Goal: Task Accomplishment & Management: Use online tool/utility

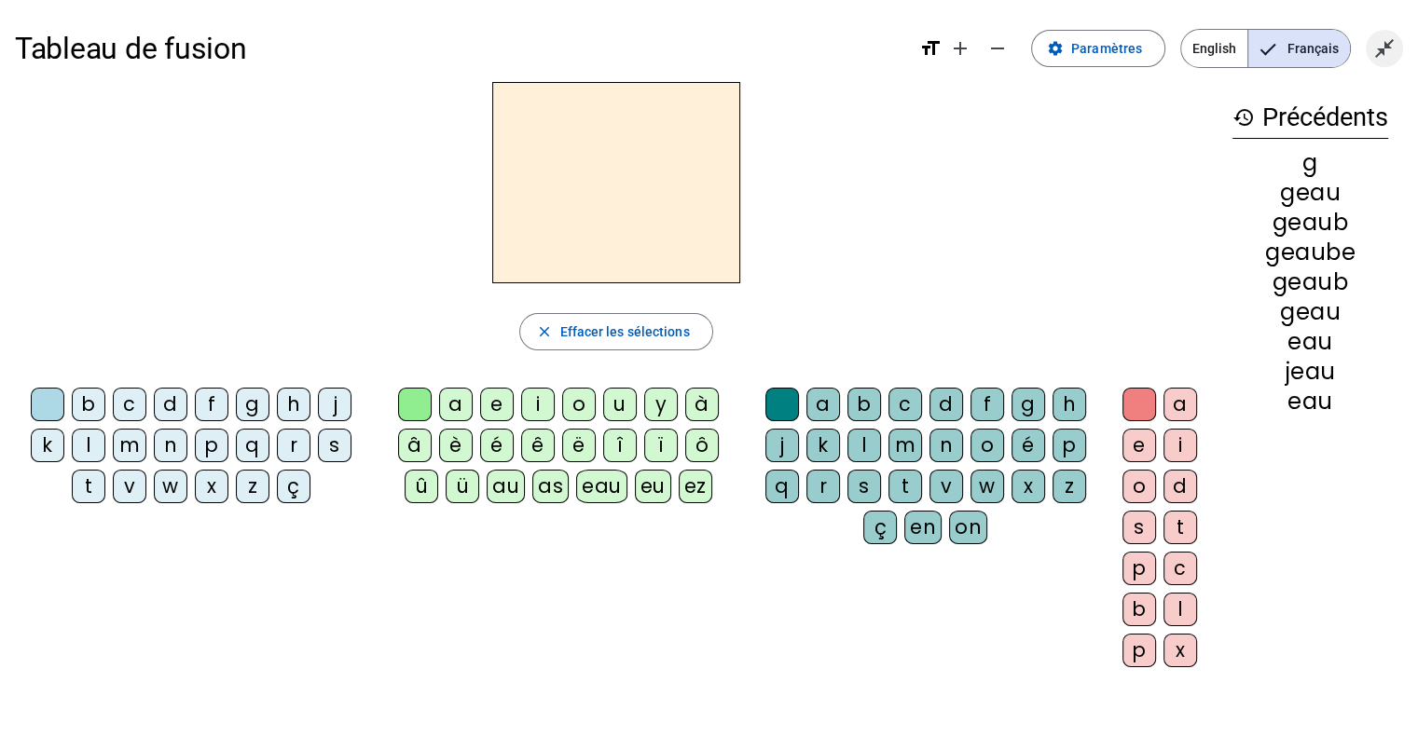
click at [1394, 50] on span "Quitter le plein écran" at bounding box center [1384, 48] width 45 height 45
click at [1378, 55] on mat-icon "open_in_full" at bounding box center [1384, 48] width 22 height 22
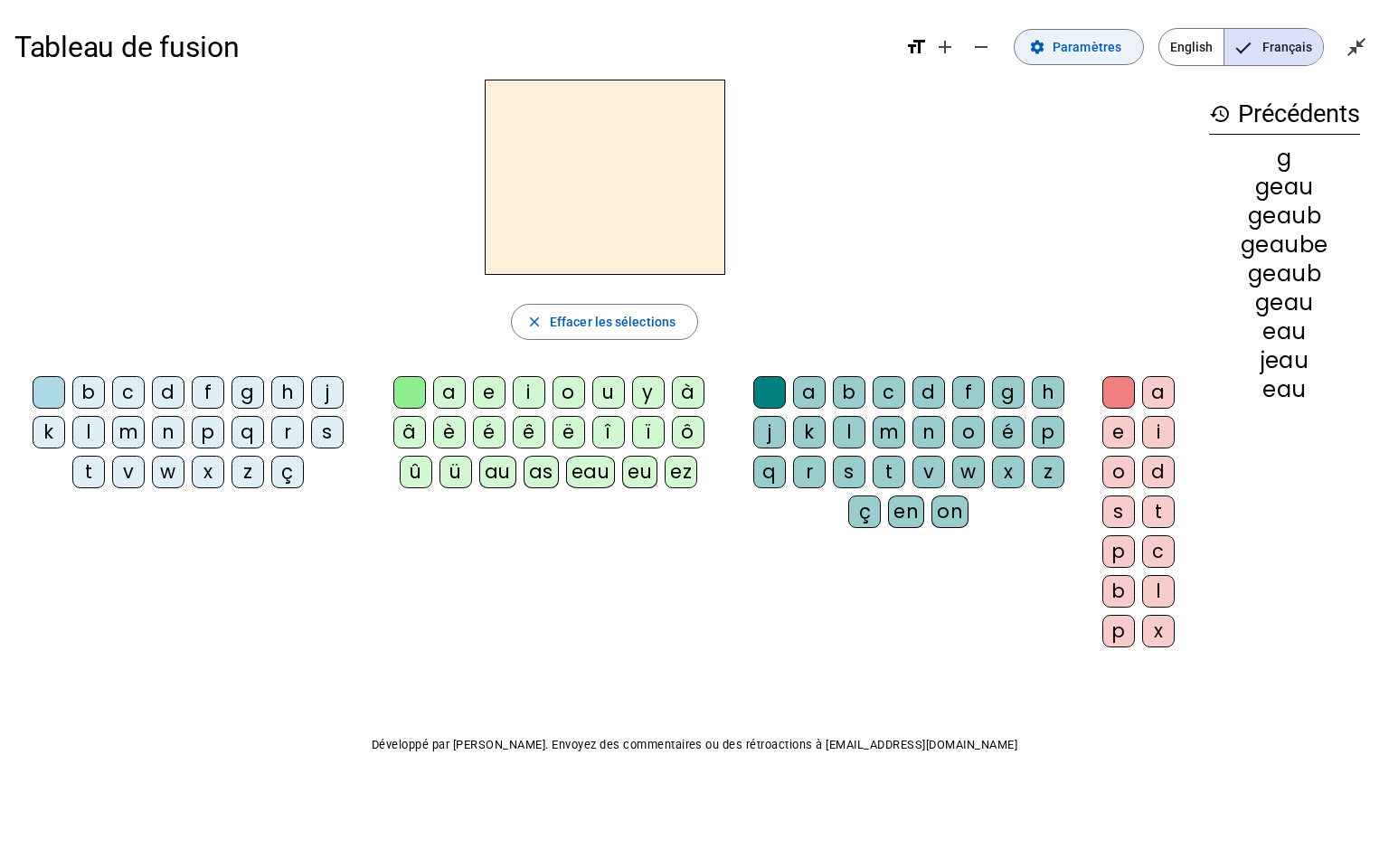
click at [1112, 45] on span "Paramètres" at bounding box center [1086, 47] width 69 height 21
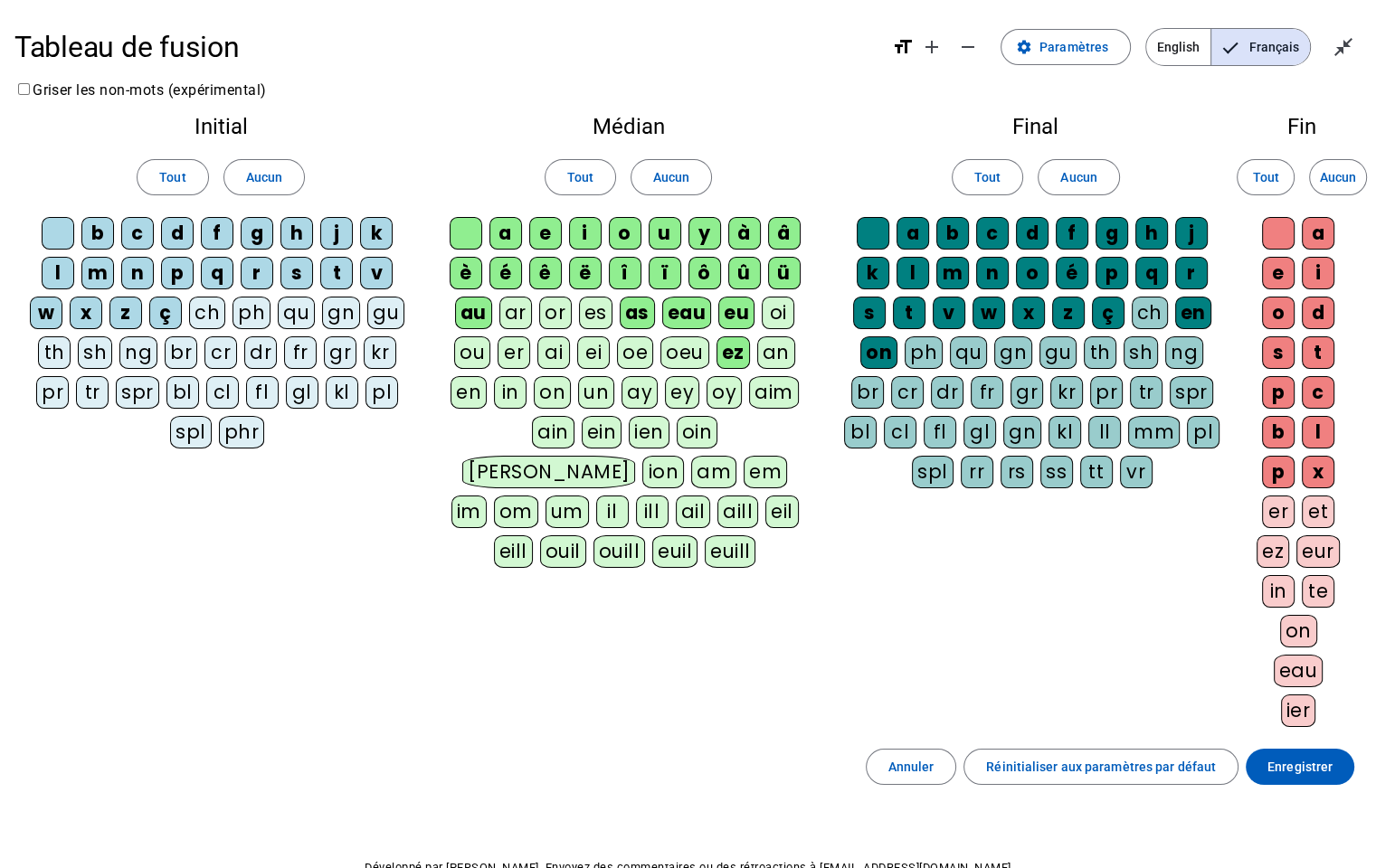
click at [205, 304] on div "ch" at bounding box center [207, 313] width 36 height 33
click at [386, 314] on div "gu" at bounding box center [385, 313] width 37 height 33
click at [582, 631] on div "Initial Tout Aucun b c d f g h j k l m n p q r s t v w x z ç ch ph qu gn gu th …" at bounding box center [688, 424] width 1347 height 647
drag, startPoint x: 1290, startPoint y: 767, endPoint x: 1325, endPoint y: 788, distance: 40.8
click at [1325, 714] on div "Tableau de fusion format_size add remove settings Paramètres English Français c…" at bounding box center [688, 487] width 1376 height 975
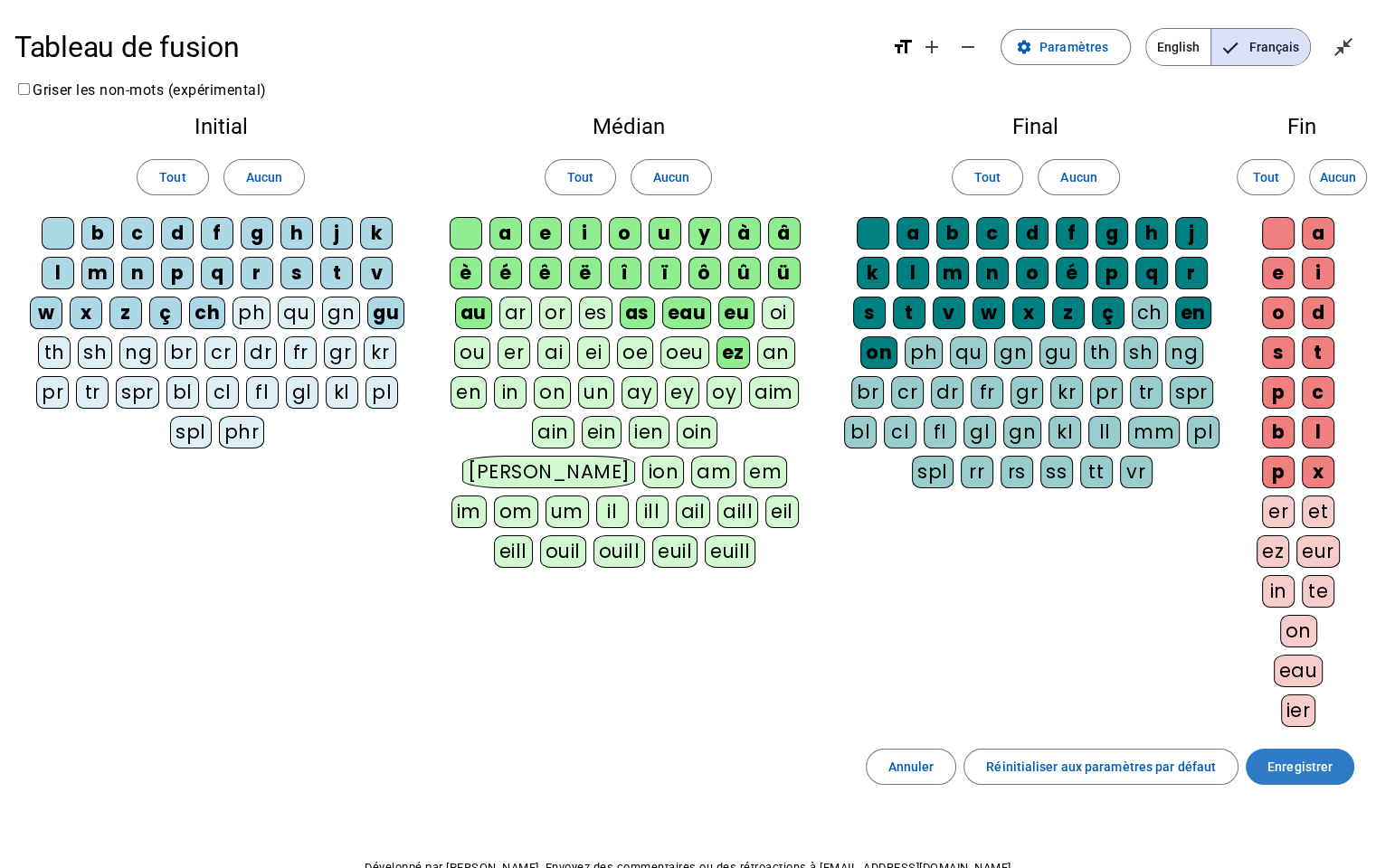
click at [1322, 714] on span "Enregistrer" at bounding box center [1299, 766] width 65 height 21
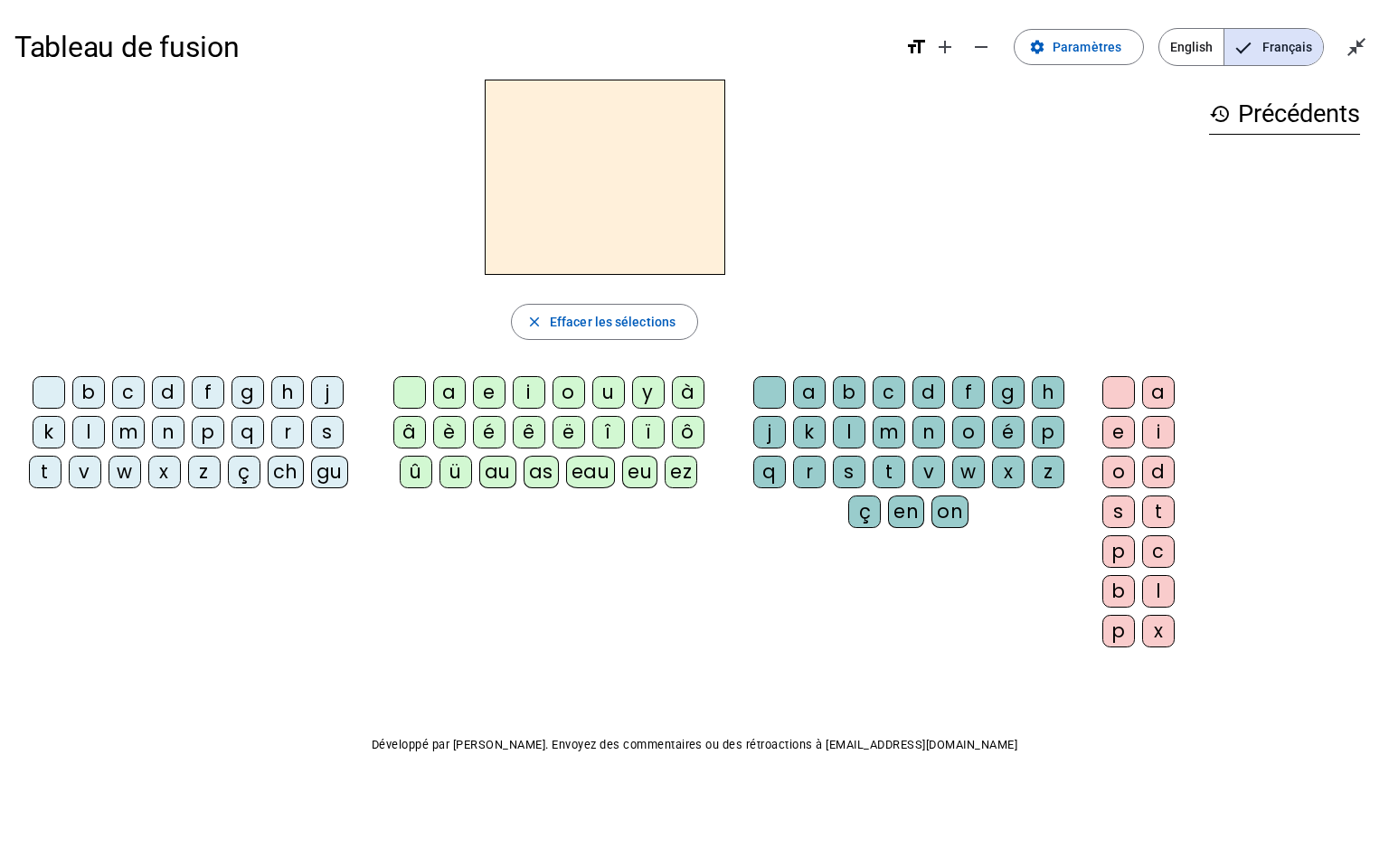
click at [589, 629] on div "b c d f g h j k l m n p q r s t v w x z ç ch gu a e i o u y à â è é ê ë [PERSON…" at bounding box center [604, 515] width 1179 height 293
click at [129, 394] on div "c" at bounding box center [129, 393] width 33 height 33
click at [1052, 391] on div "h" at bounding box center [1048, 393] width 33 height 33
click at [758, 387] on div at bounding box center [769, 393] width 33 height 33
click at [47, 389] on div at bounding box center [49, 393] width 33 height 33
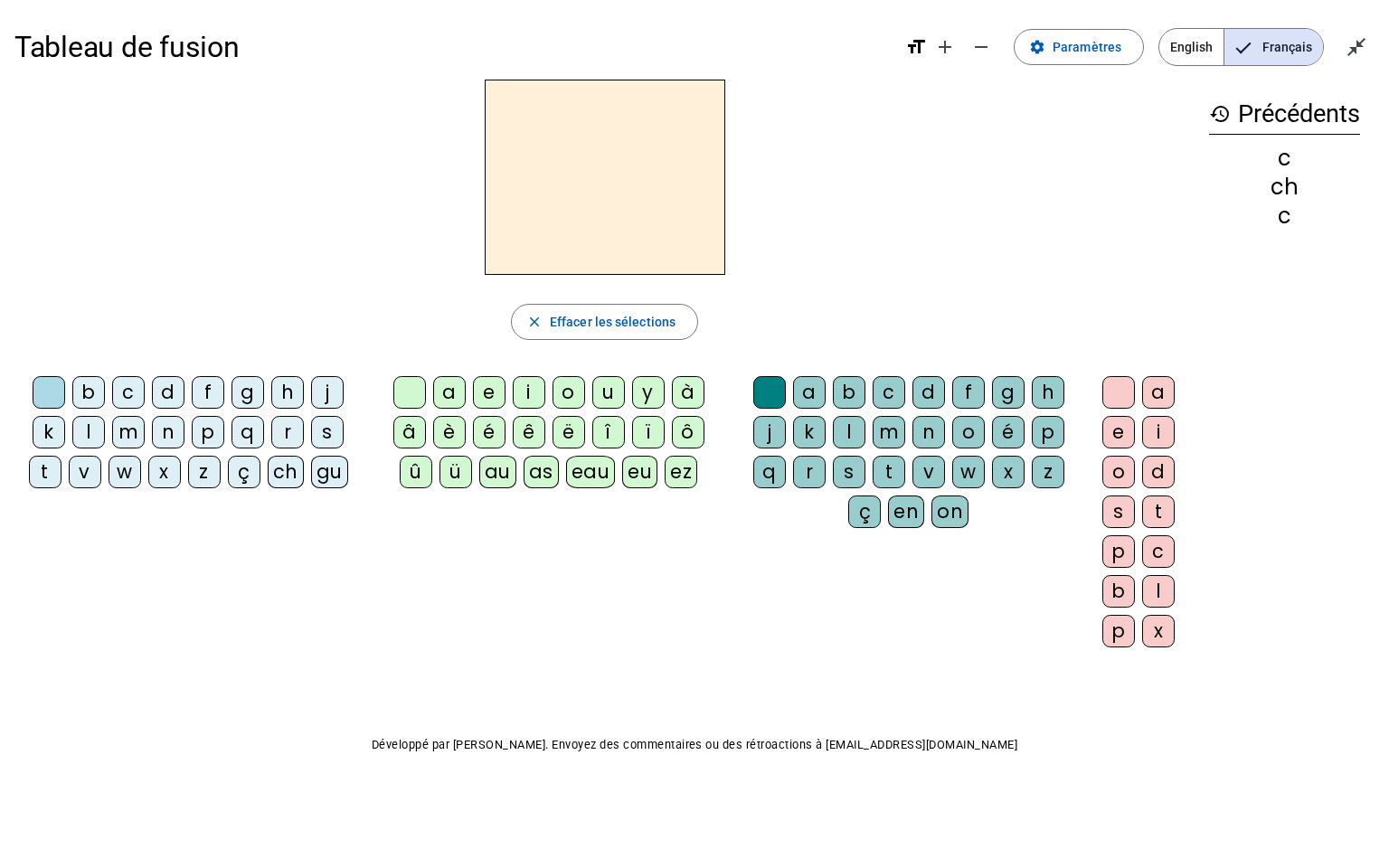
click at [47, 389] on div at bounding box center [49, 393] width 33 height 33
click at [285, 465] on div "ch" at bounding box center [285, 472] width 36 height 33
click at [490, 432] on div "é" at bounding box center [489, 433] width 33 height 33
click at [408, 393] on div at bounding box center [409, 393] width 33 height 33
click at [680, 477] on div "ez" at bounding box center [681, 472] width 33 height 33
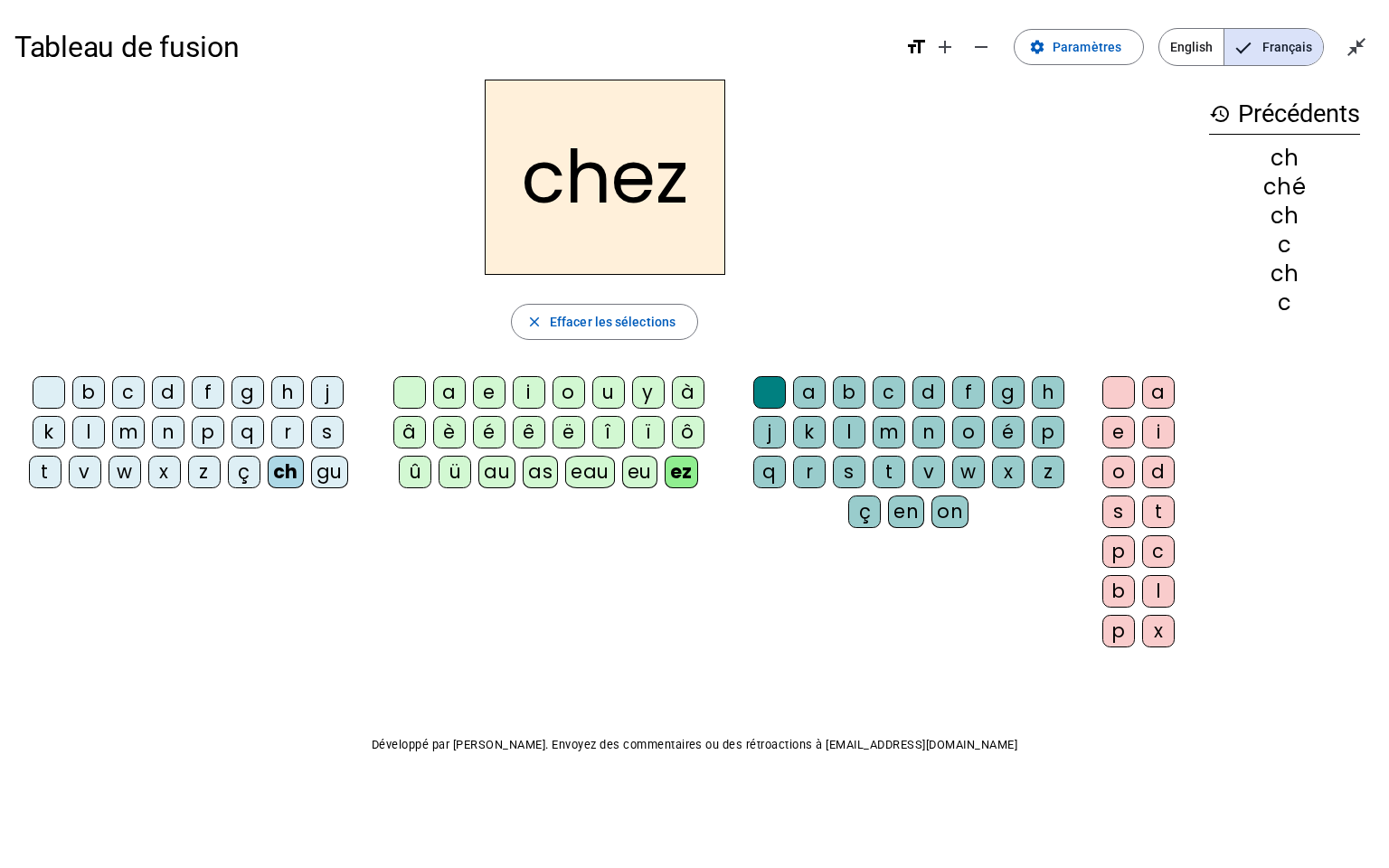
click at [406, 394] on div at bounding box center [409, 393] width 33 height 33
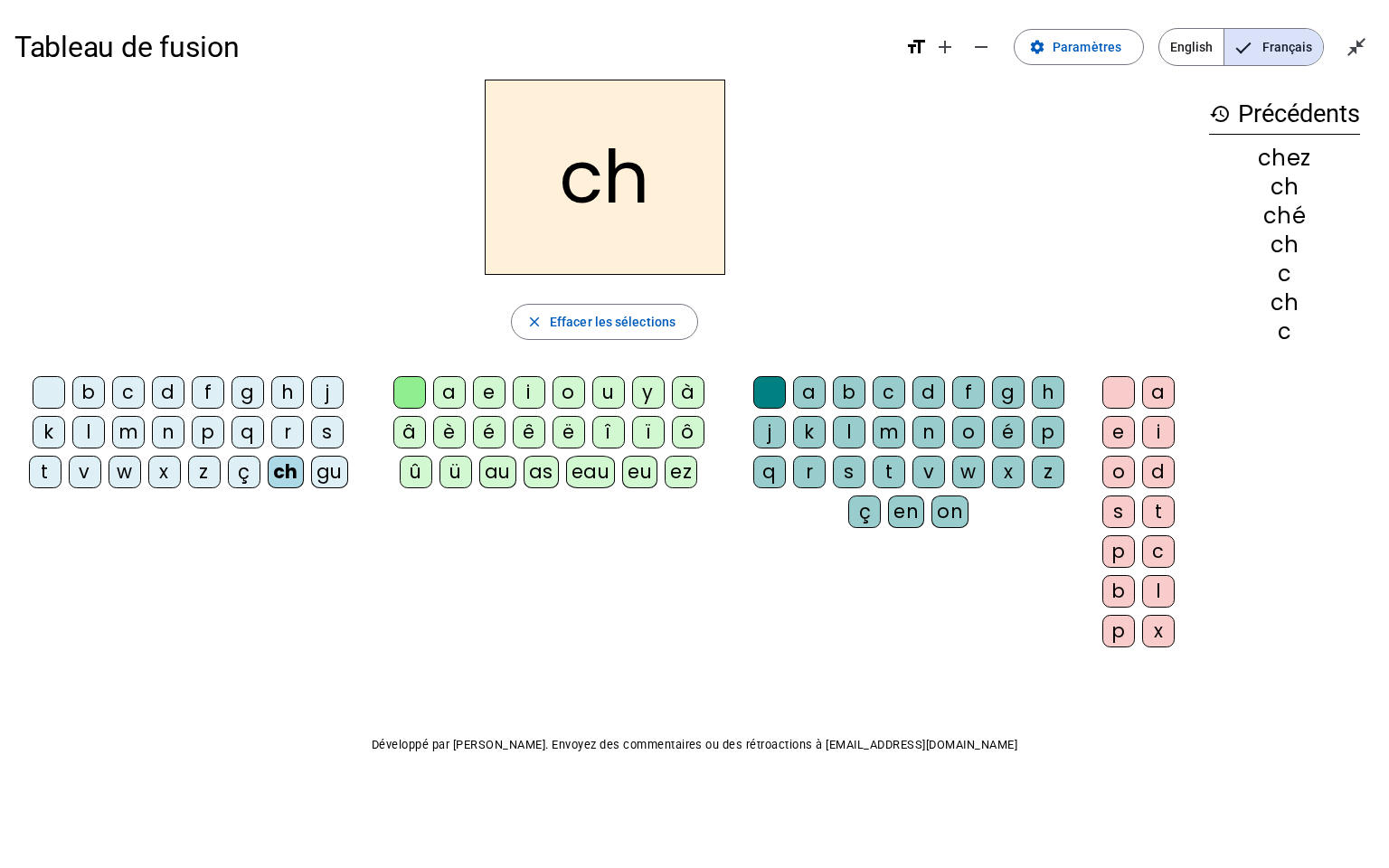
click at [452, 438] on div "è" at bounding box center [449, 433] width 33 height 33
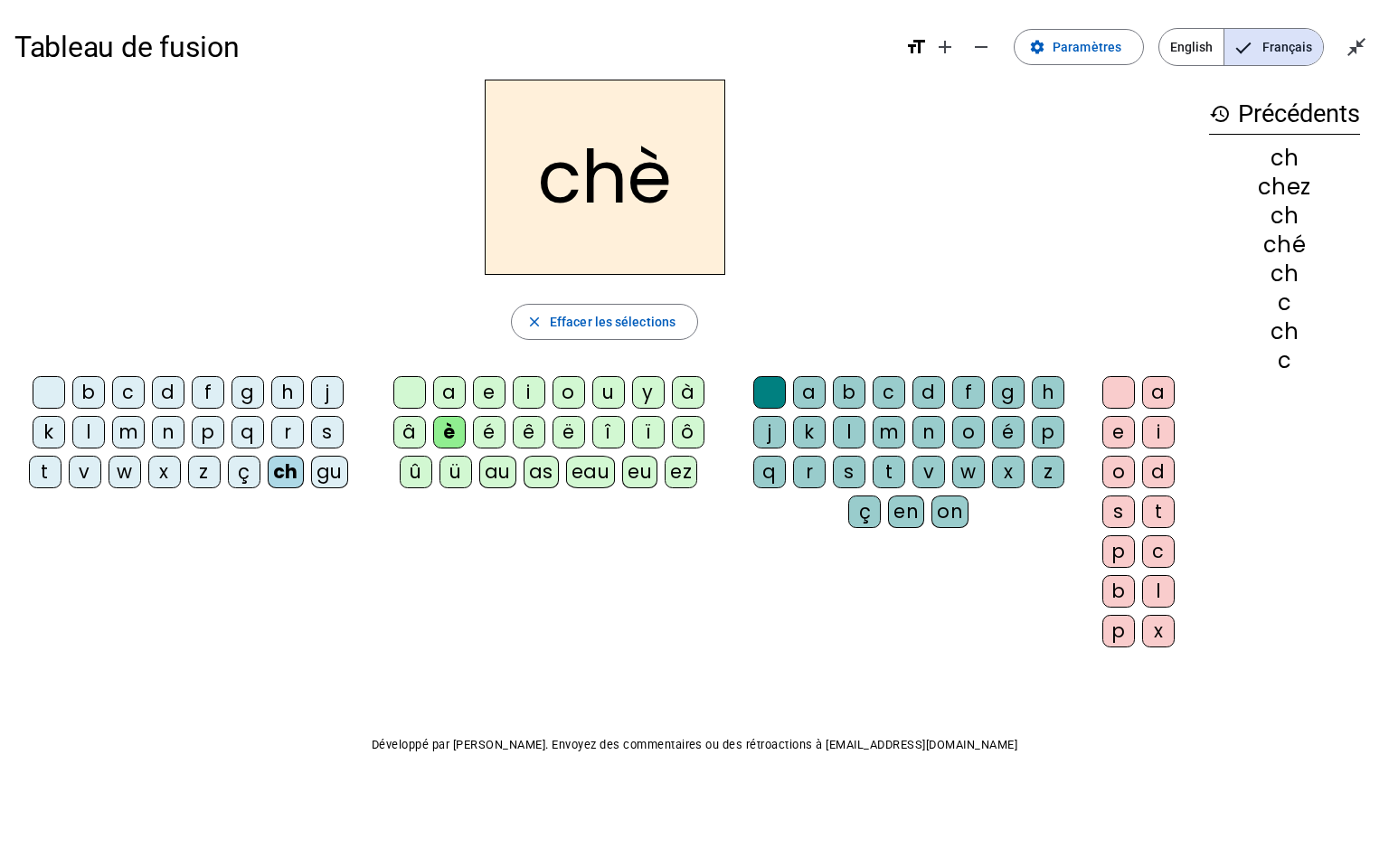
click at [409, 384] on div at bounding box center [409, 393] width 33 height 33
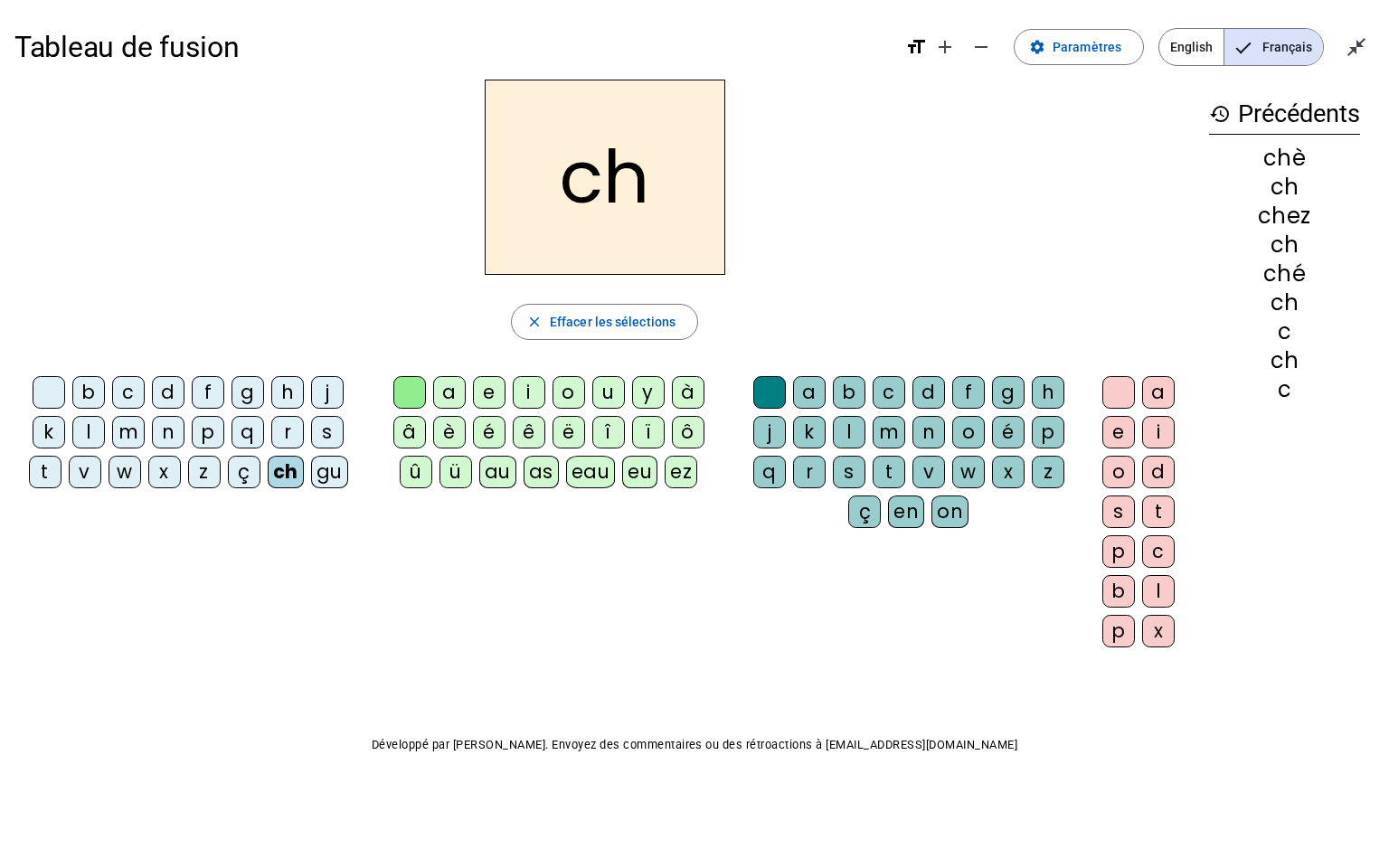
click at [538, 472] on div "as" at bounding box center [541, 472] width 35 height 33
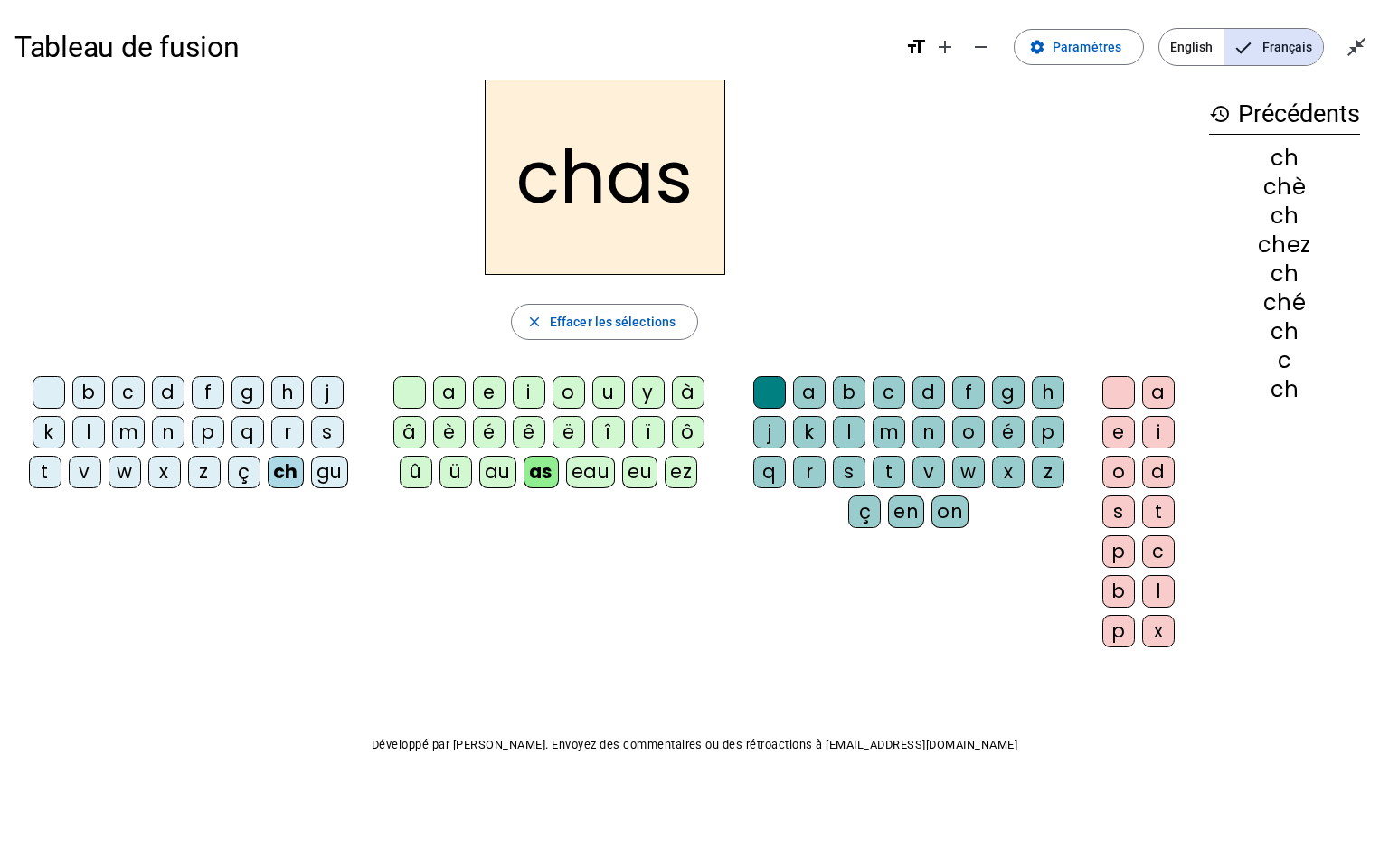
click at [416, 386] on div at bounding box center [409, 393] width 33 height 33
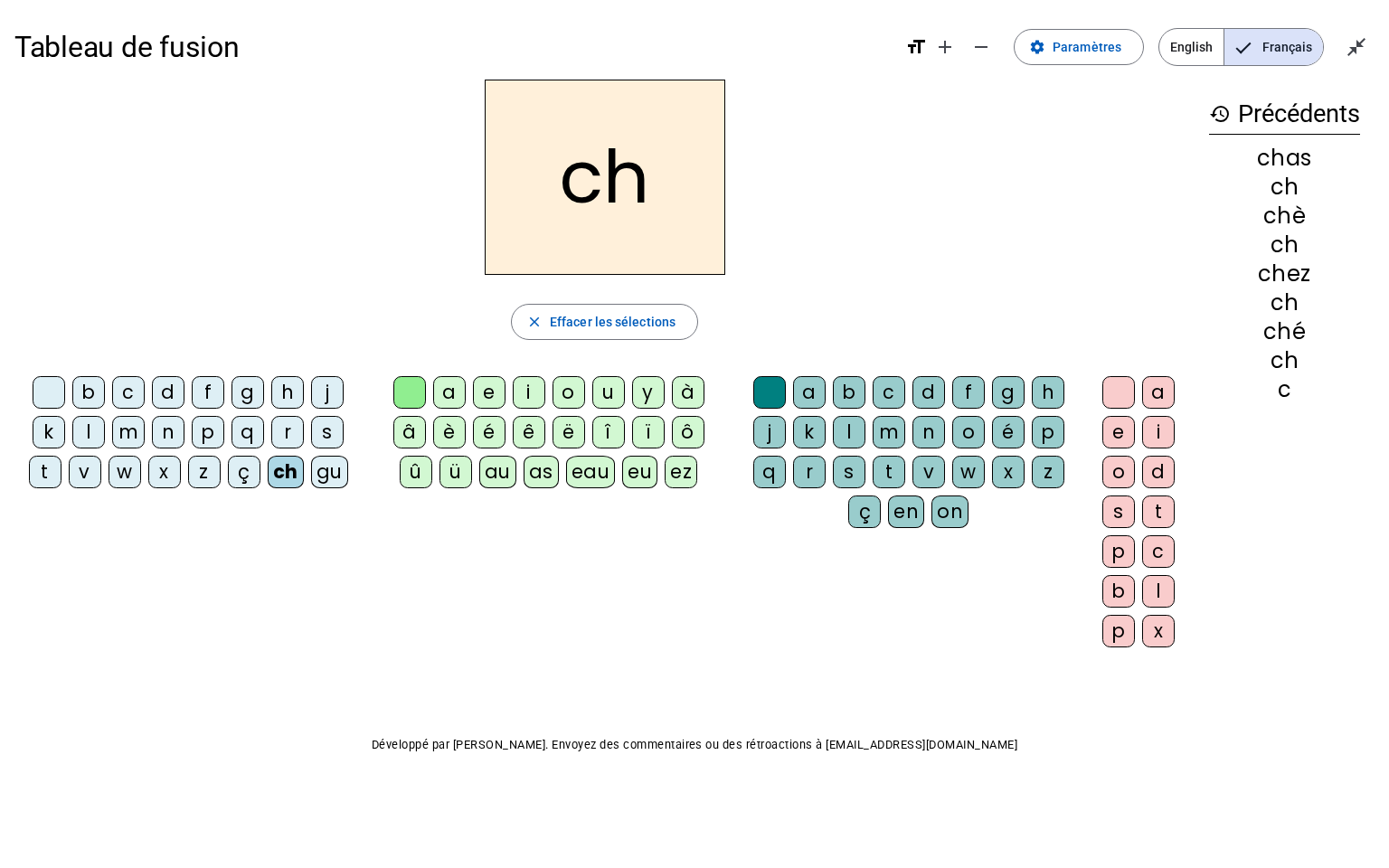
click at [527, 425] on div "ê" at bounding box center [529, 433] width 33 height 33
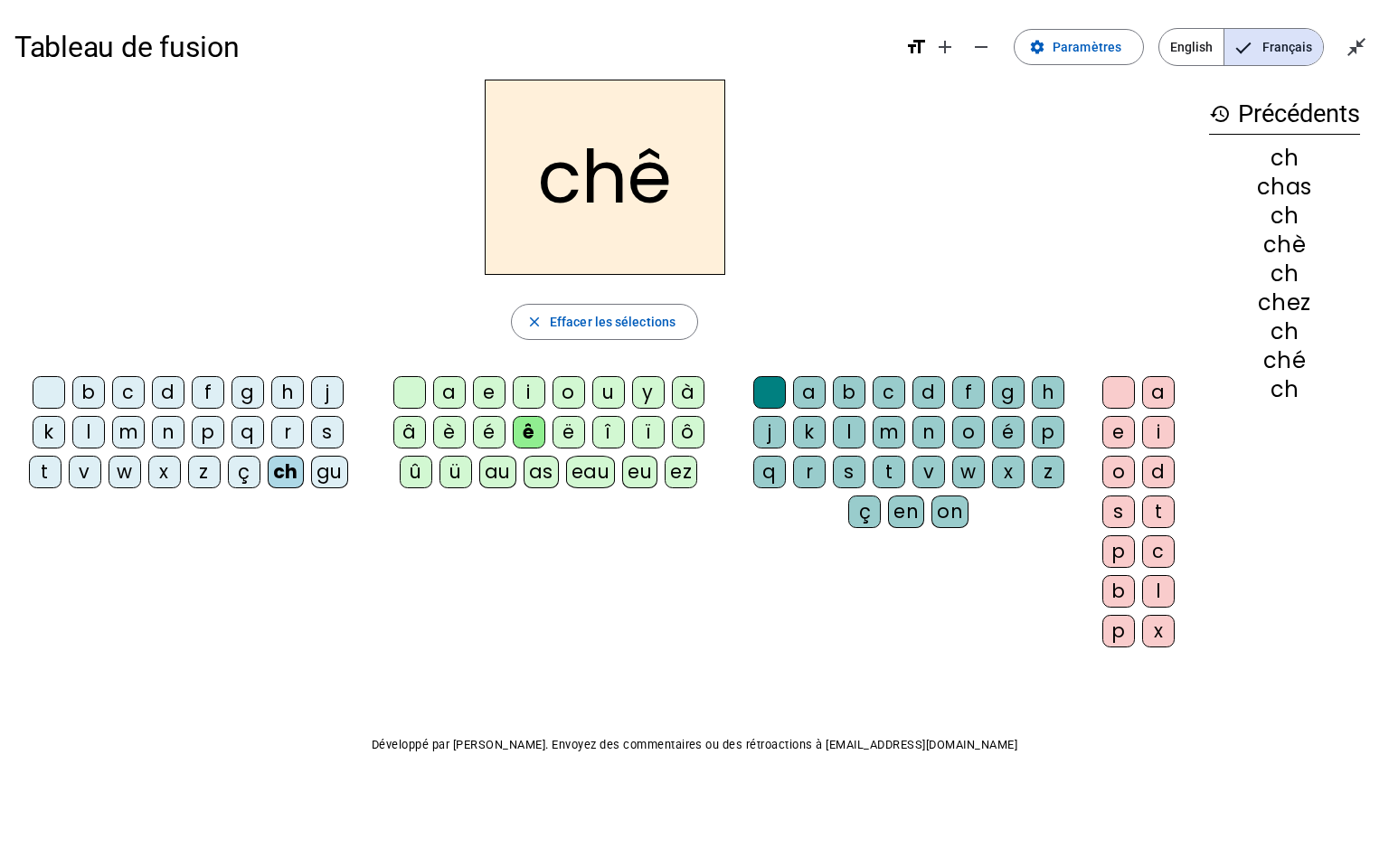
click at [1044, 464] on div "z" at bounding box center [1048, 472] width 33 height 33
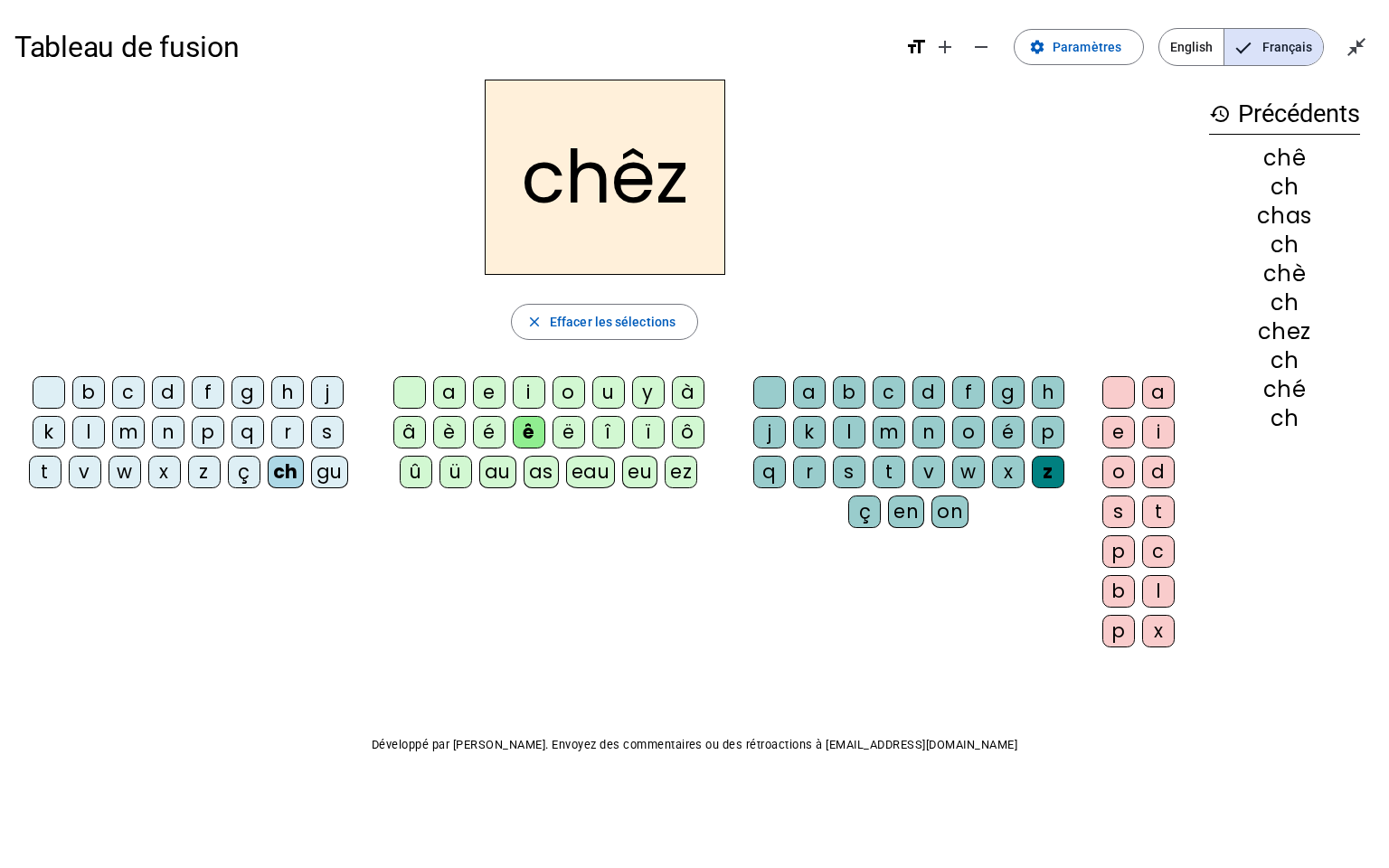
click at [1111, 434] on div "e" at bounding box center [1118, 433] width 33 height 33
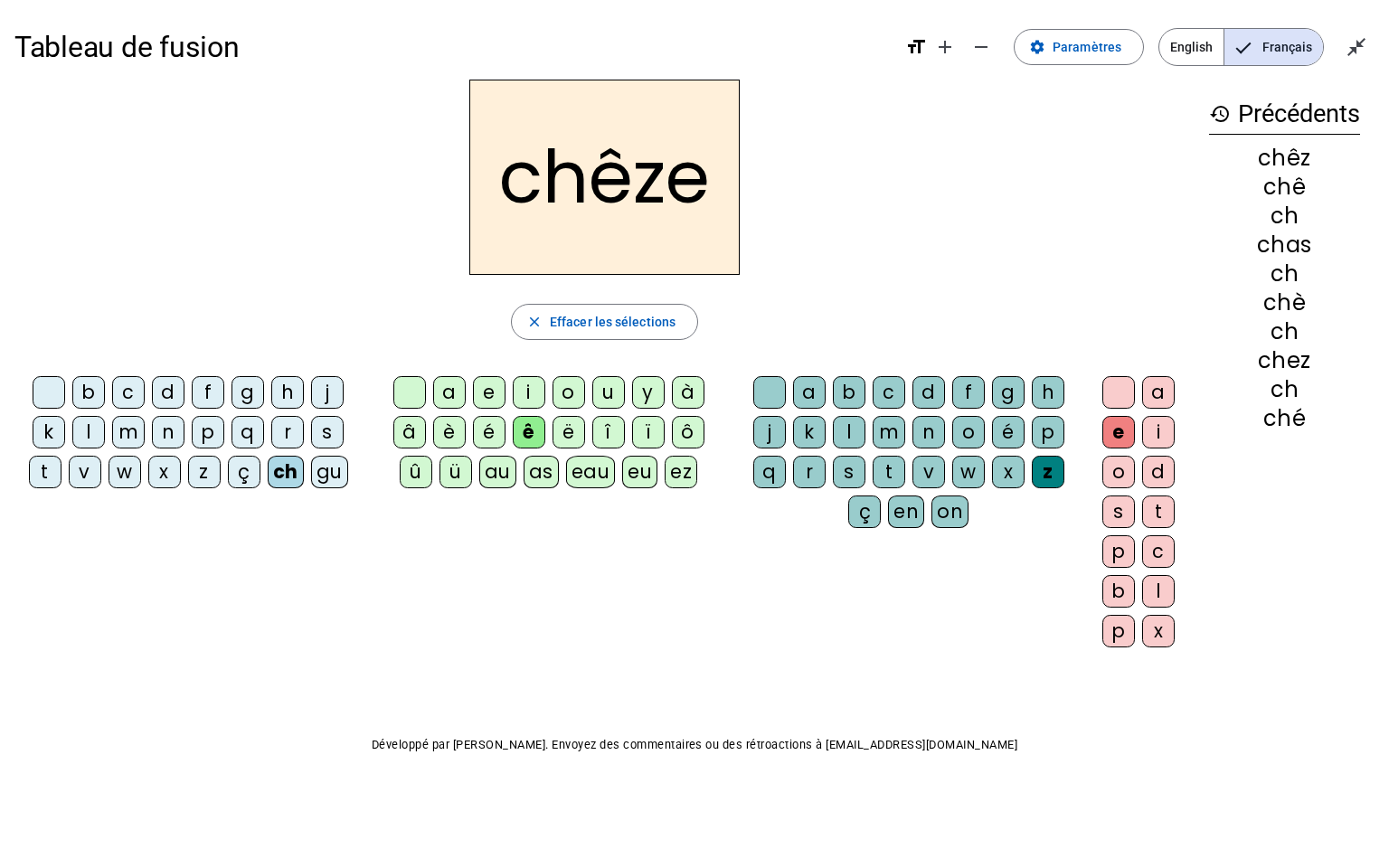
click at [768, 387] on div at bounding box center [769, 393] width 33 height 33
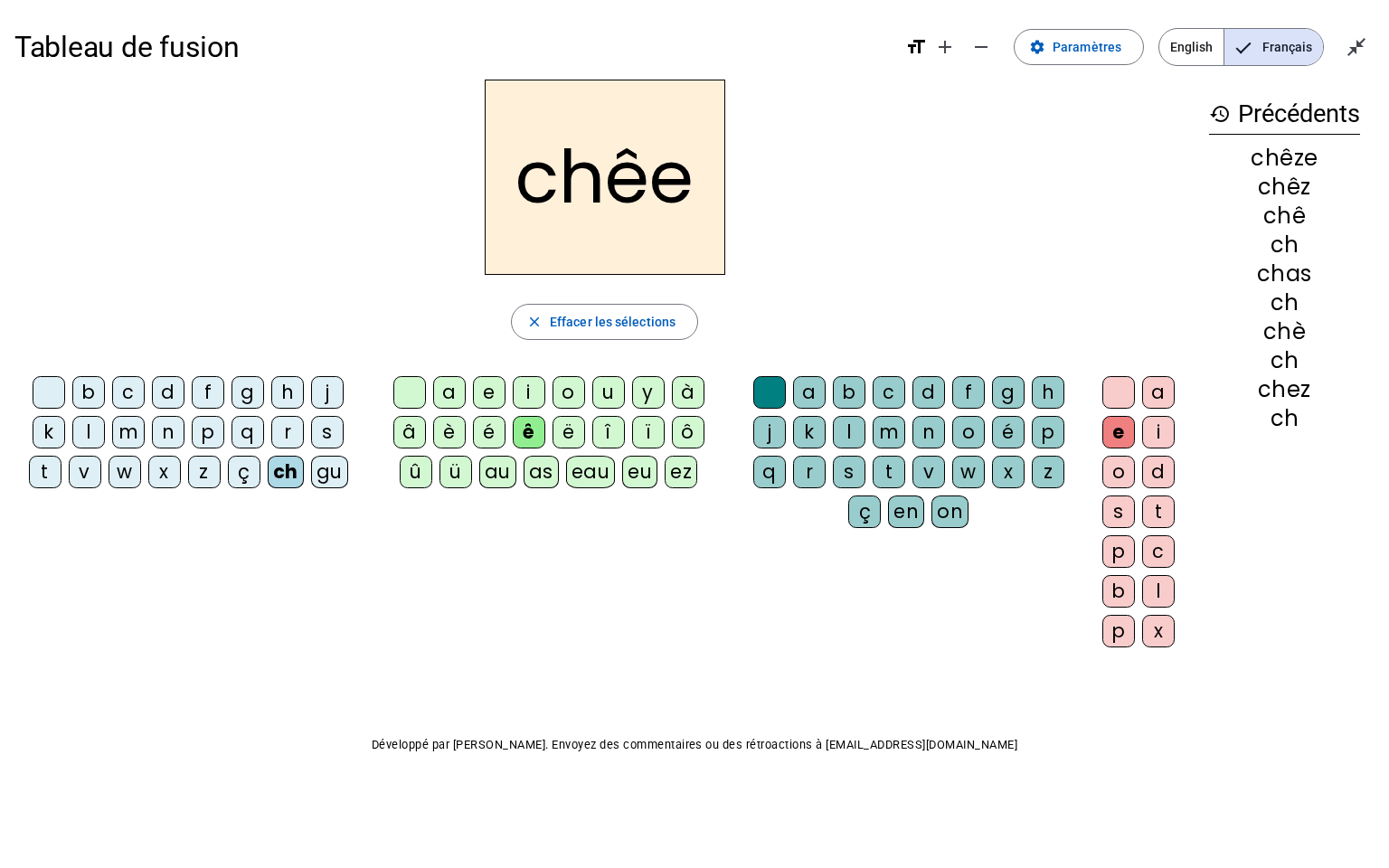
click at [832, 466] on div "s" at bounding box center [849, 472] width 33 height 33
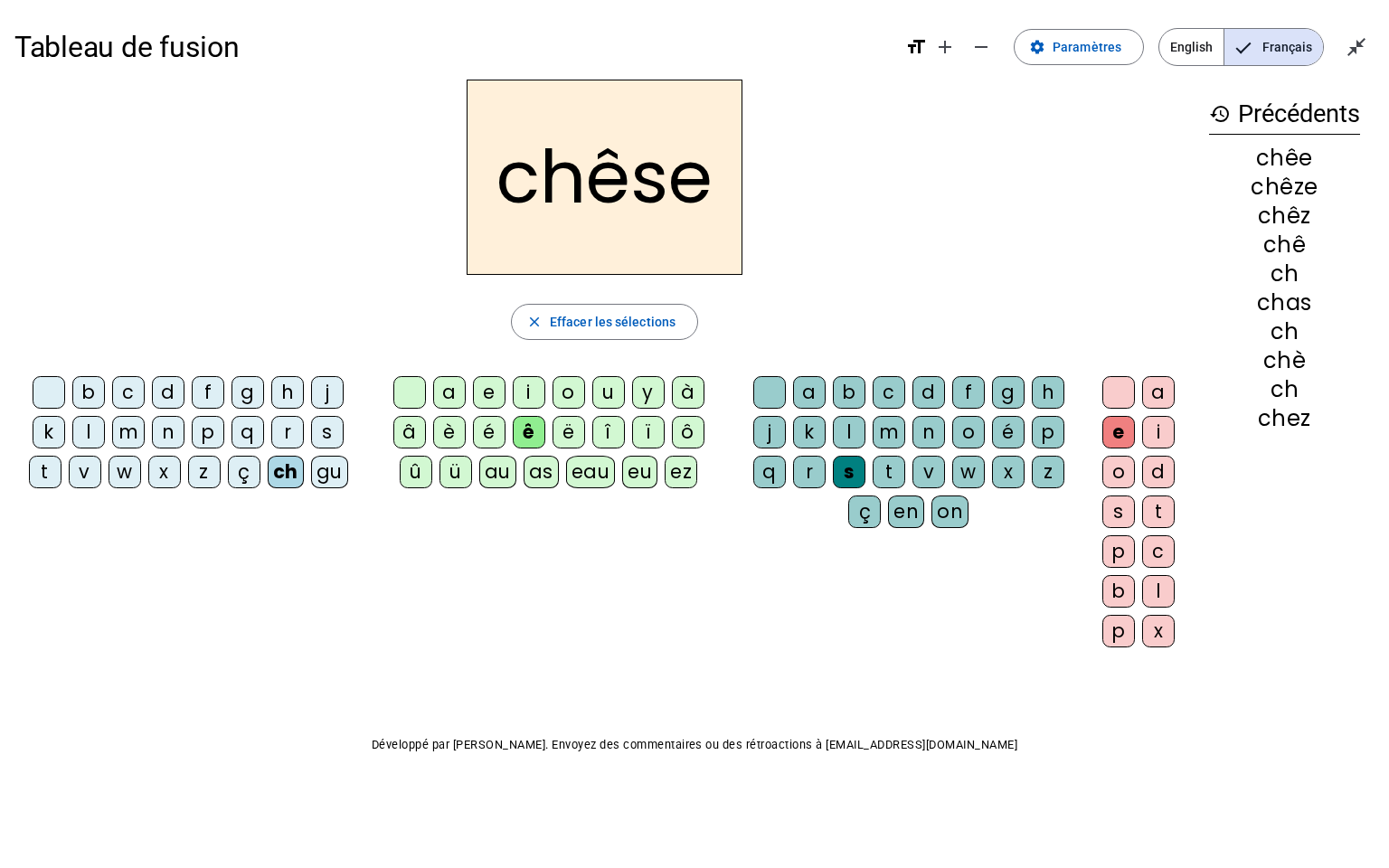
click at [412, 393] on div at bounding box center [409, 393] width 33 height 33
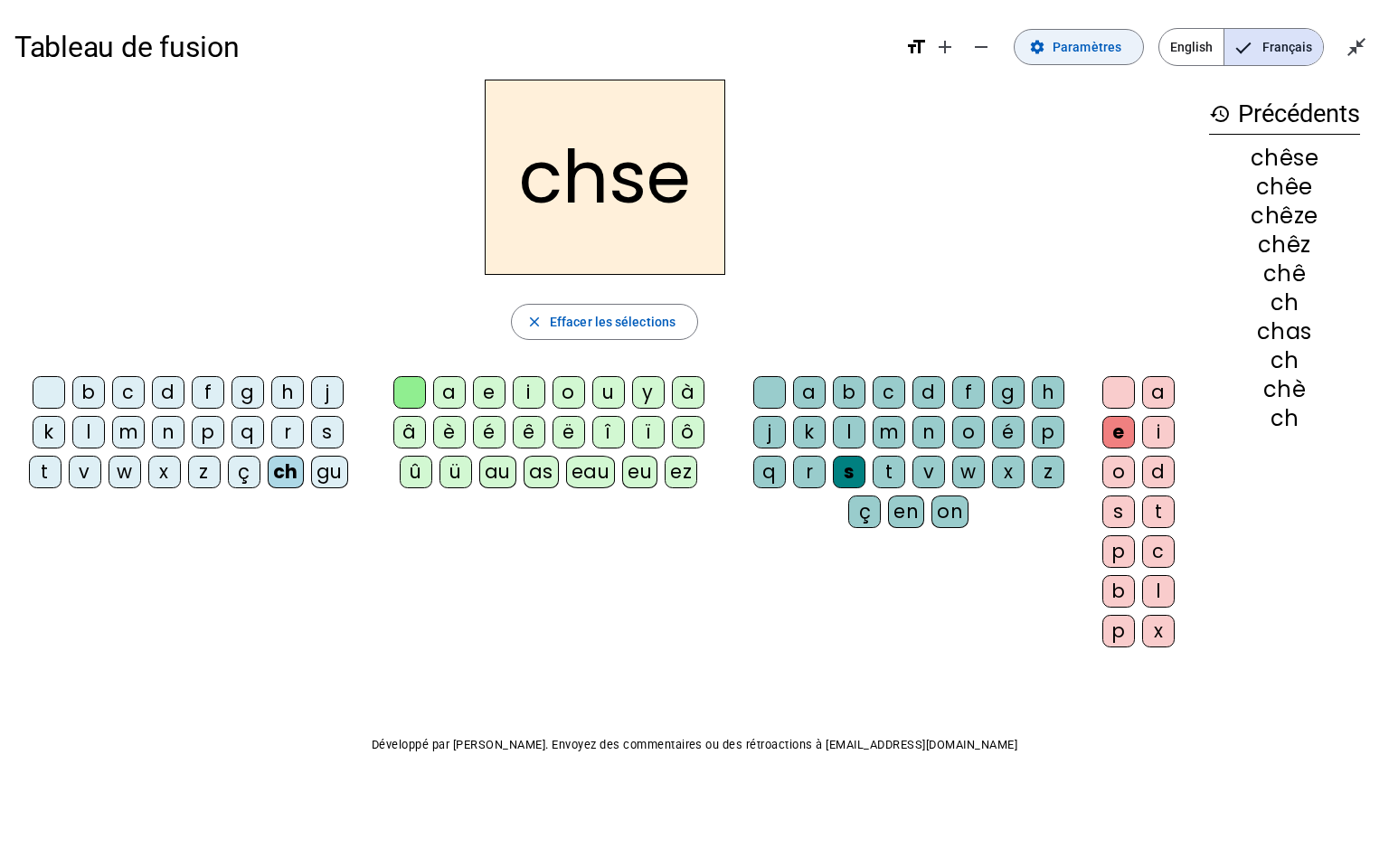
click at [1082, 60] on span at bounding box center [1079, 47] width 128 height 44
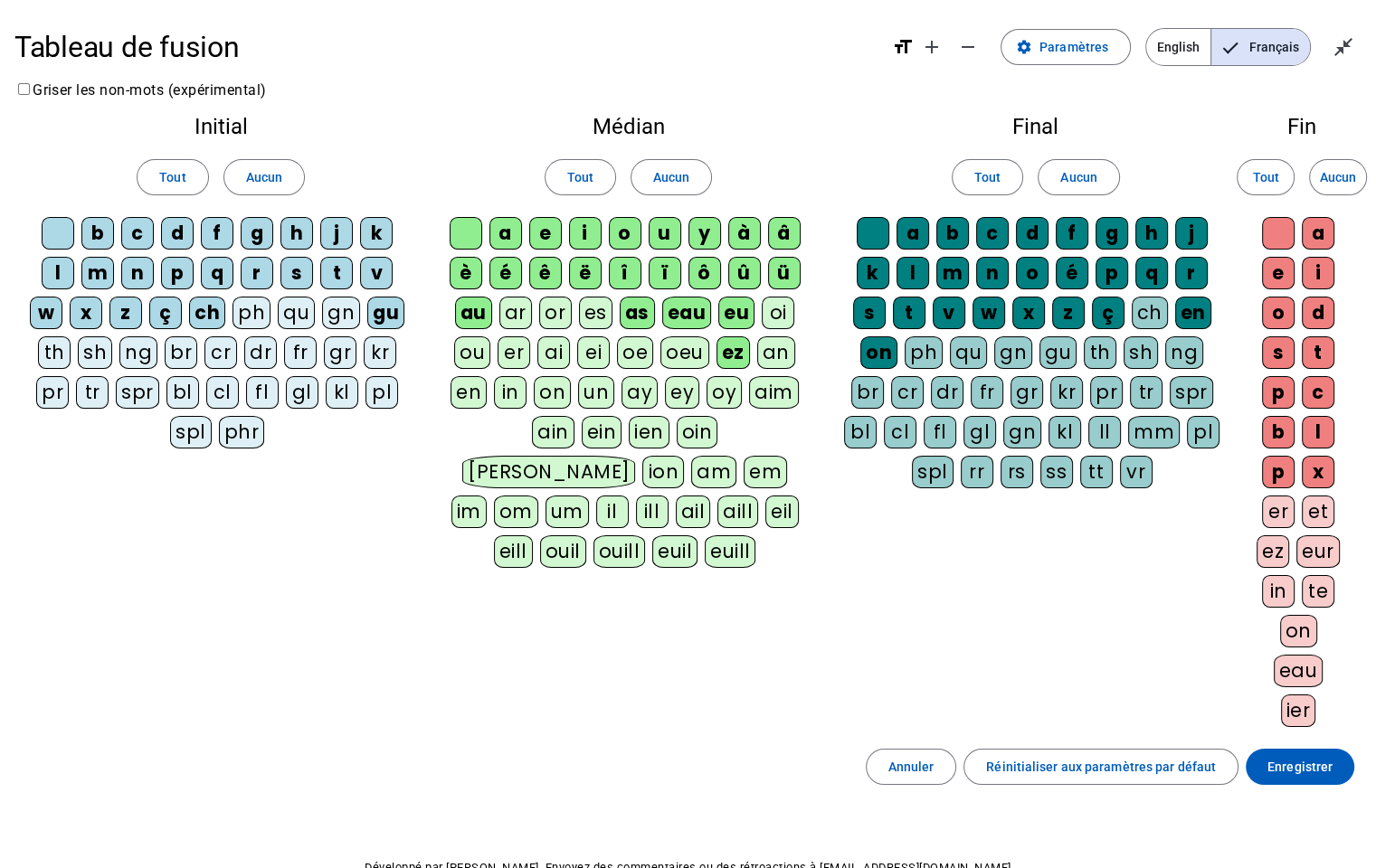
click at [565, 358] on div "ai" at bounding box center [554, 353] width 33 height 33
click at [1300, 714] on span "Enregistrer" at bounding box center [1299, 766] width 65 height 21
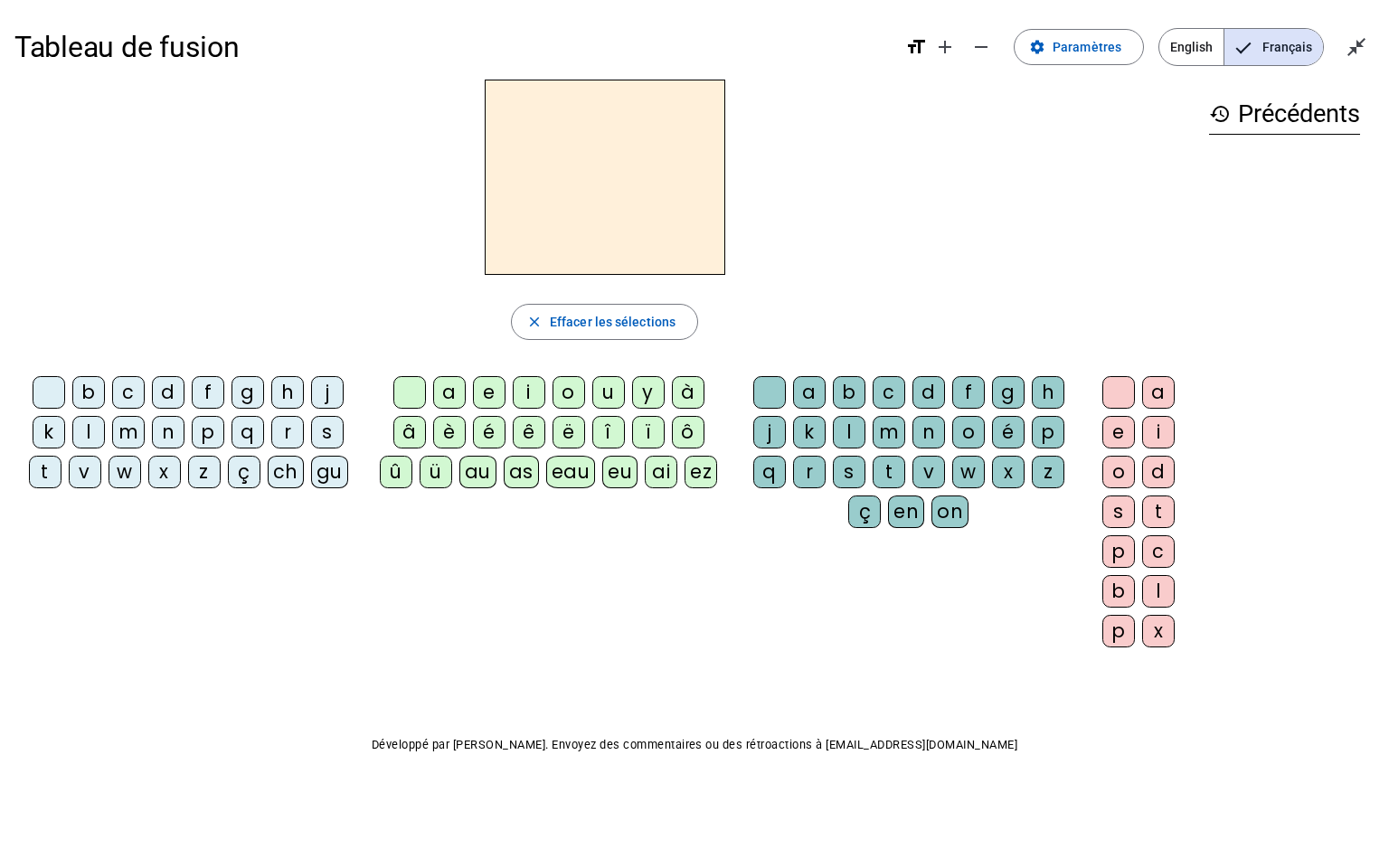
click at [294, 473] on div "ch" at bounding box center [285, 472] width 36 height 33
click at [669, 470] on div "ai" at bounding box center [662, 472] width 33 height 33
click at [850, 470] on div "s" at bounding box center [849, 472] width 33 height 33
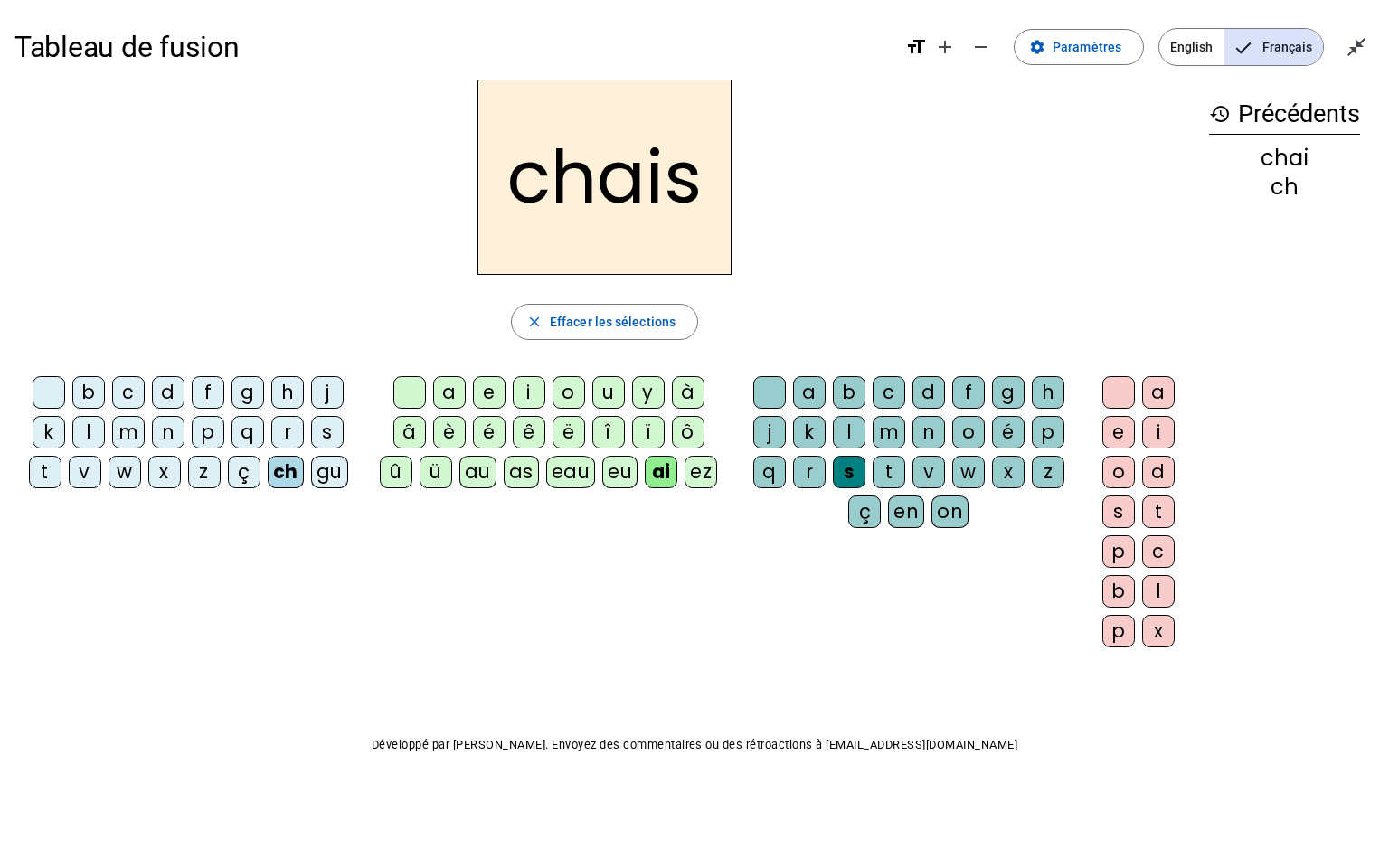
click at [1116, 431] on div "e" at bounding box center [1118, 433] width 33 height 33
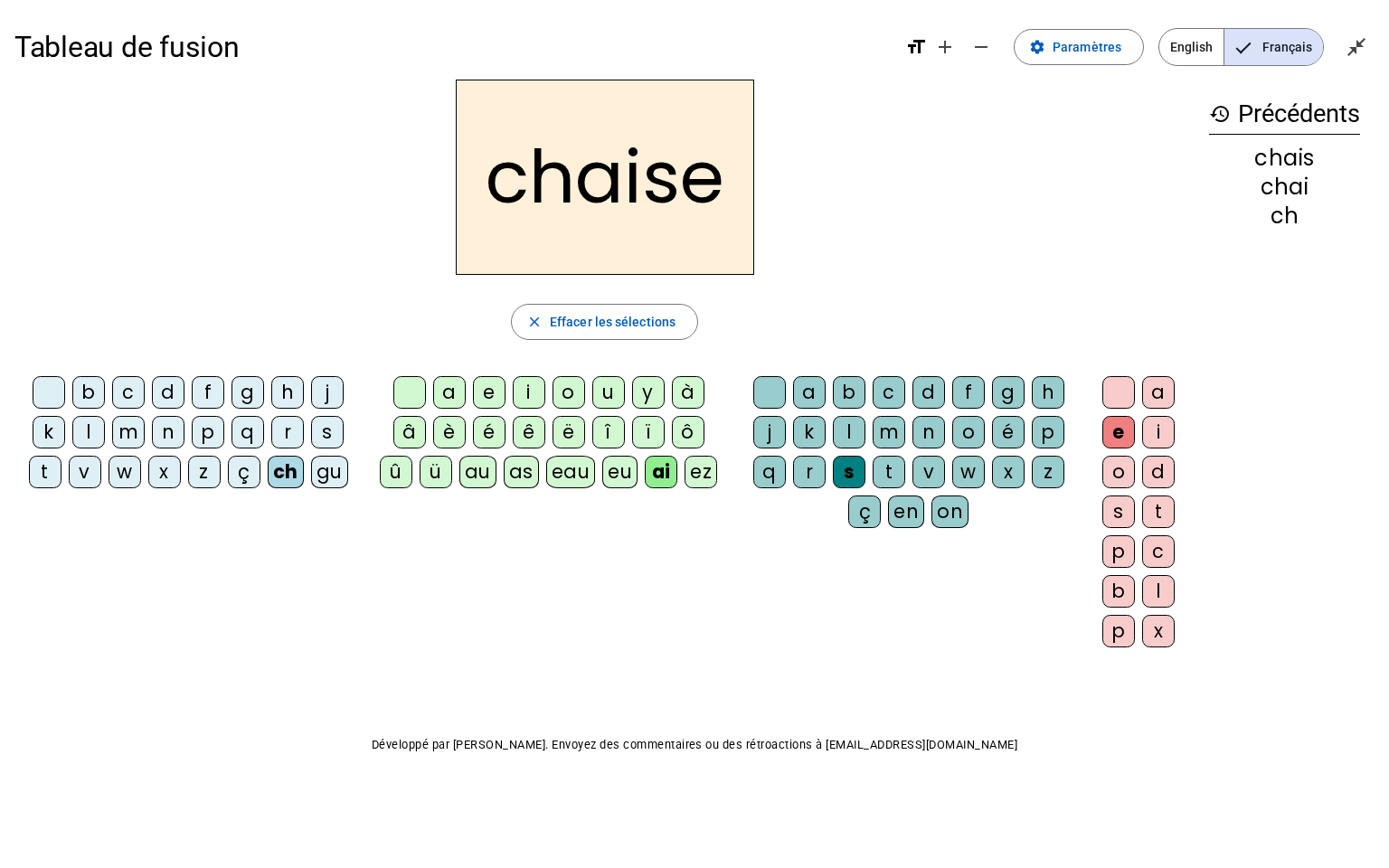
click at [1130, 384] on div at bounding box center [1118, 393] width 33 height 33
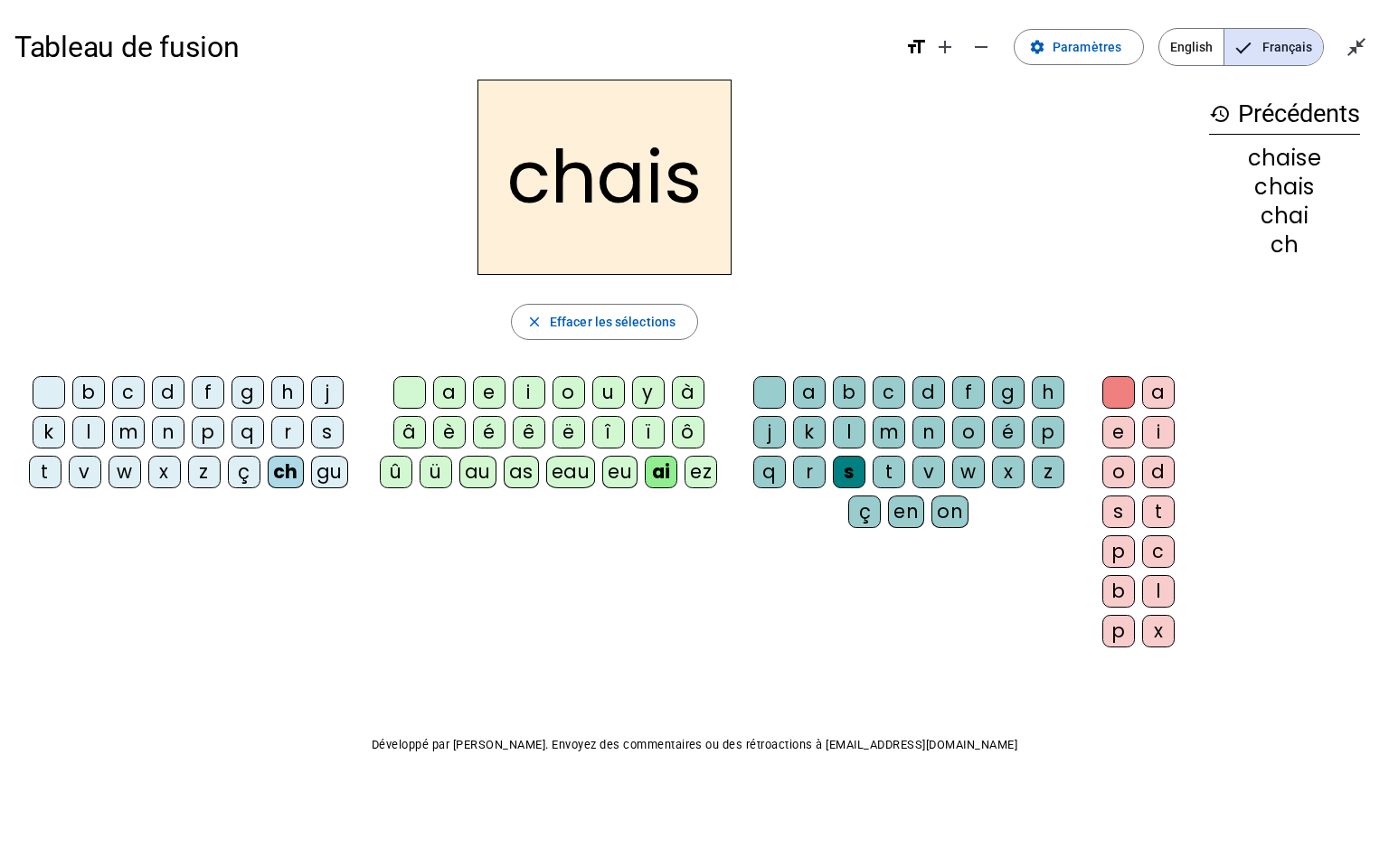
click at [778, 393] on div at bounding box center [769, 393] width 33 height 33
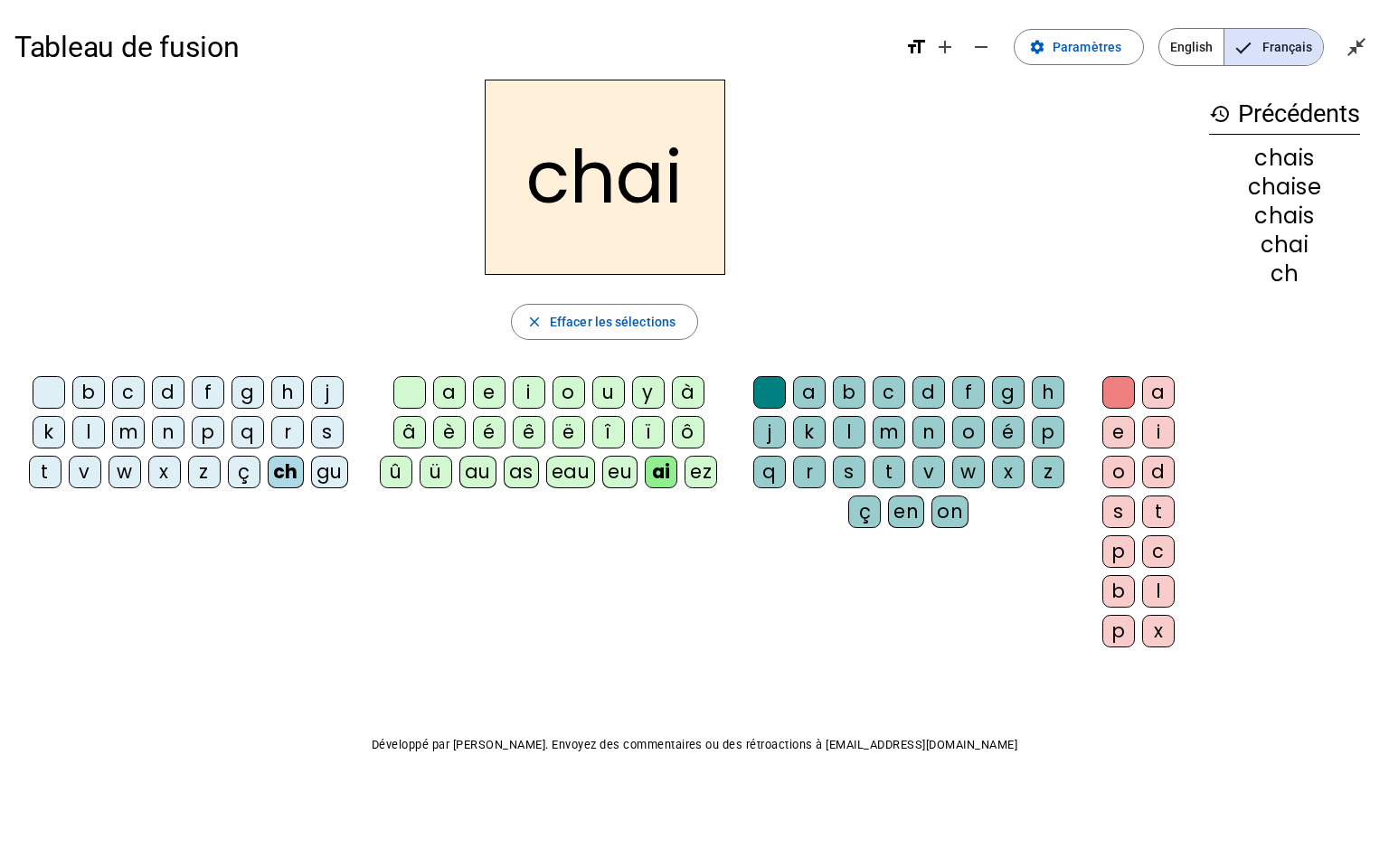
click at [404, 380] on div at bounding box center [409, 393] width 33 height 33
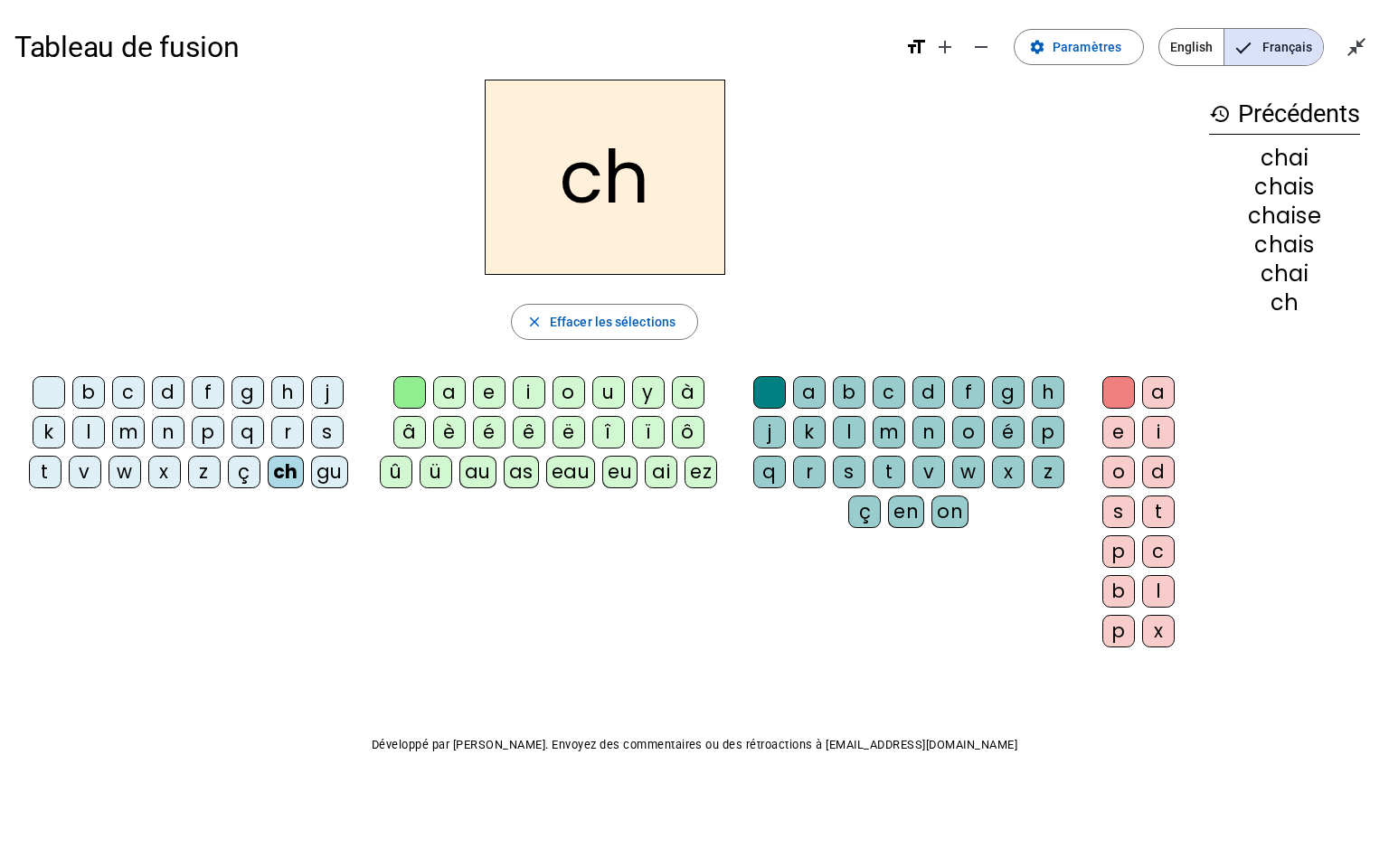
click at [50, 387] on div at bounding box center [49, 393] width 33 height 33
click at [444, 438] on div "è" at bounding box center [449, 433] width 33 height 33
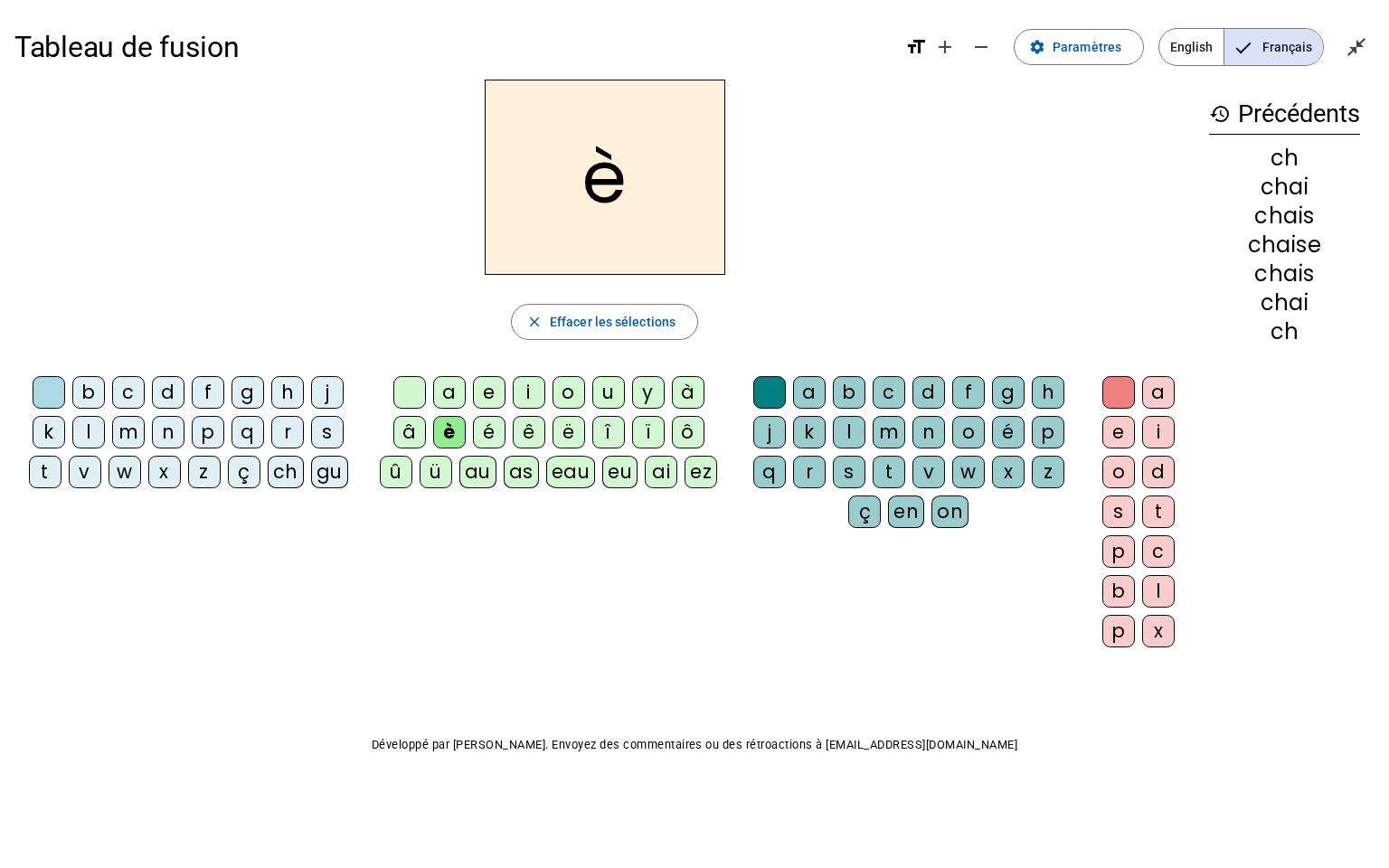
click at [410, 396] on div at bounding box center [409, 393] width 33 height 33
click at [490, 421] on div "é" at bounding box center [489, 433] width 33 height 33
click at [417, 388] on div at bounding box center [409, 393] width 33 height 33
click at [478, 387] on div "e" at bounding box center [489, 393] width 33 height 33
